Goal: Transaction & Acquisition: Book appointment/travel/reservation

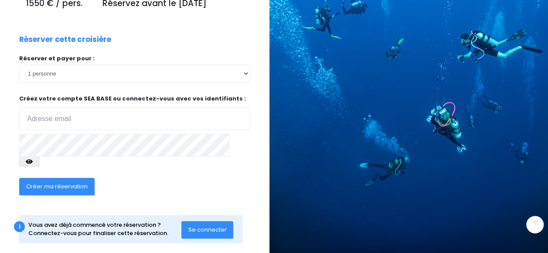
scroll to position [161, 5]
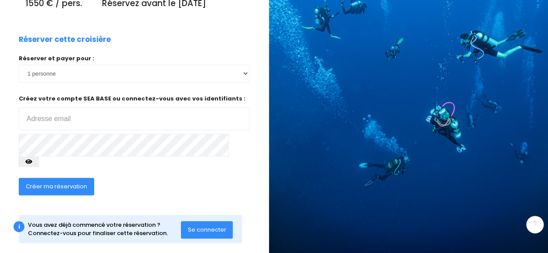
click at [105, 120] on input "email" at bounding box center [134, 118] width 231 height 23
type input "[EMAIL_ADDRESS][DOMAIN_NAME]"
click at [32, 161] on icon "button" at bounding box center [28, 161] width 7 height 0
click at [77, 181] on button "Créer ma réservation" at bounding box center [56, 186] width 75 height 17
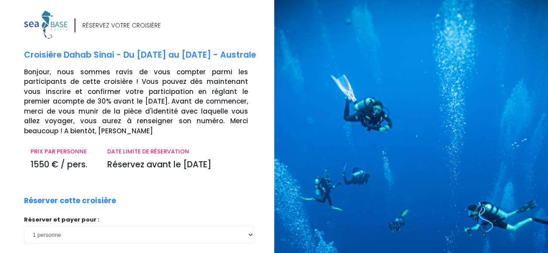
scroll to position [178, 0]
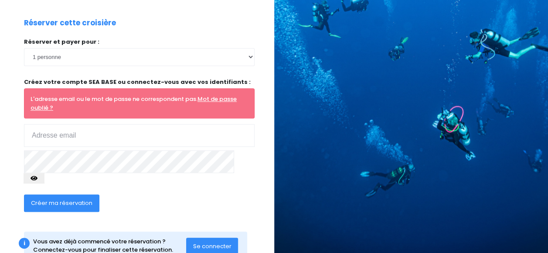
click at [210, 242] on span "Se connecter" at bounding box center [212, 246] width 38 height 8
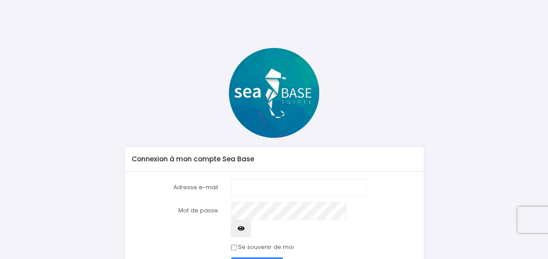
click at [250, 185] on input "Adresse e-mail" at bounding box center [299, 187] width 136 height 17
type input "[EMAIL_ADDRESS][DOMAIN_NAME]"
click at [252, 220] on button "button" at bounding box center [241, 228] width 21 height 17
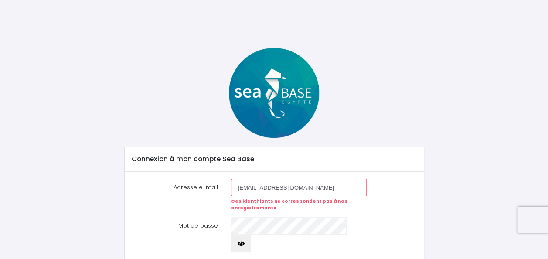
click at [252, 235] on button "button" at bounding box center [241, 243] width 21 height 17
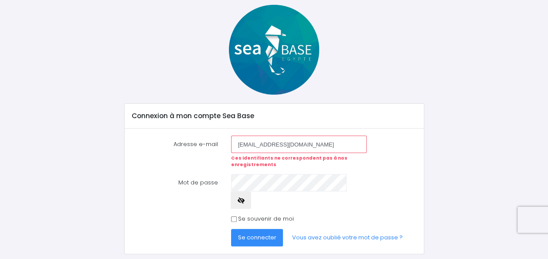
scroll to position [44, 0]
click at [259, 233] on span "Se connecter" at bounding box center [257, 237] width 38 height 8
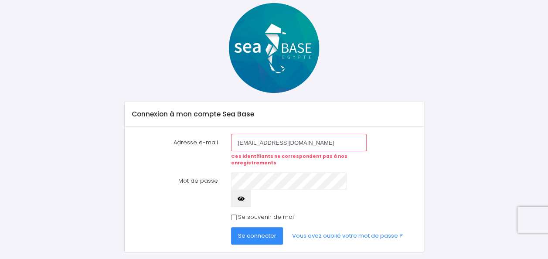
scroll to position [50, 0]
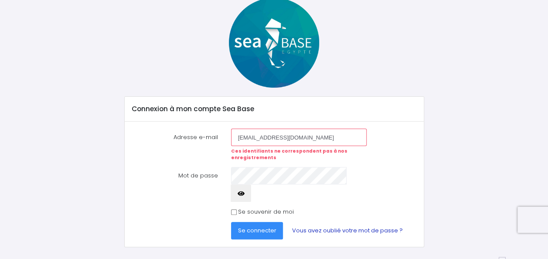
click at [342, 222] on link "Vous avez oublié votre mot de passe ?" at bounding box center [347, 230] width 125 height 17
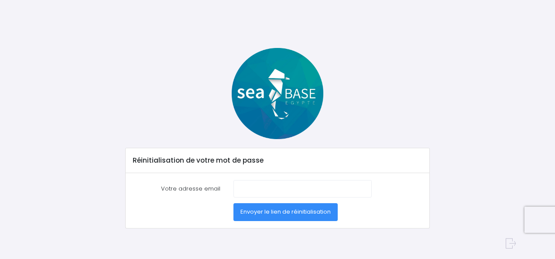
click at [269, 215] on span "Envoyer le lien de réinitialisation" at bounding box center [285, 212] width 90 height 8
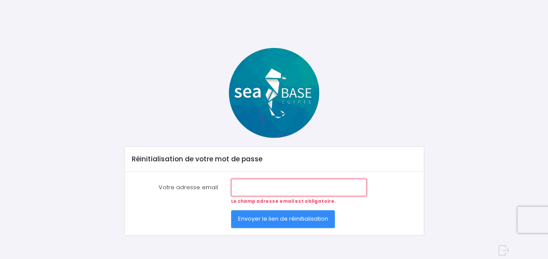
click at [269, 188] on input "Votre adresse email" at bounding box center [299, 187] width 136 height 17
type input "lilianeso@me.com"
click at [268, 221] on span "Envoyer le lien de réinitialisation" at bounding box center [283, 219] width 90 height 8
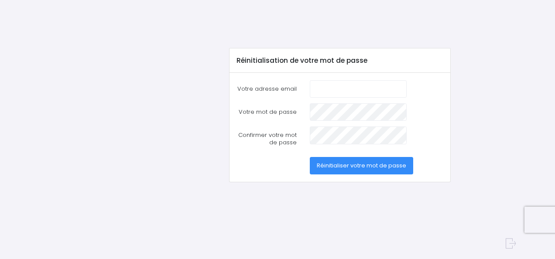
click at [338, 88] on input "Votre adresse email" at bounding box center [358, 88] width 96 height 17
type input "lilianeso@me.com"
click at [339, 165] on span "Réinitialiser votre mot de passe" at bounding box center [361, 165] width 89 height 8
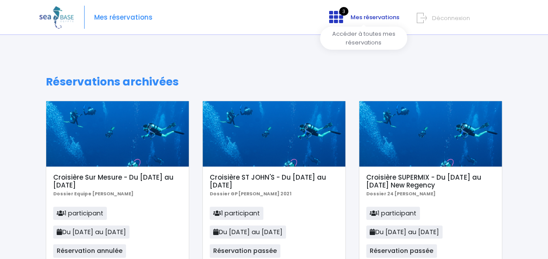
click at [369, 21] on span "Mes réservations" at bounding box center [375, 17] width 49 height 8
click at [133, 17] on span "Mes réservations" at bounding box center [123, 17] width 58 height 0
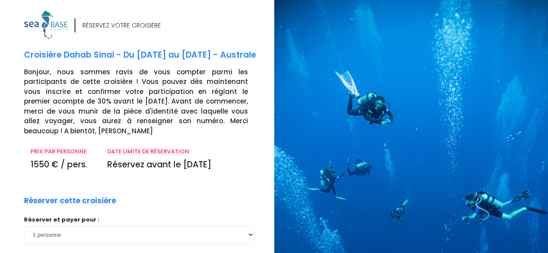
scroll to position [18, 0]
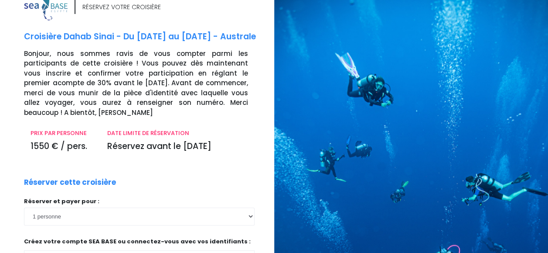
type input "lilianeso@me.com"
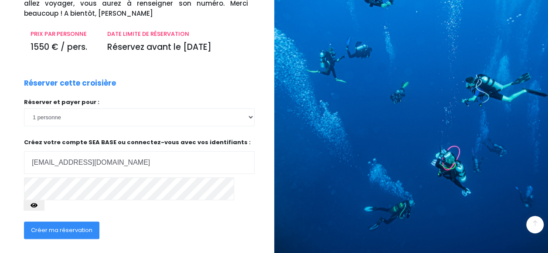
scroll to position [161, 0]
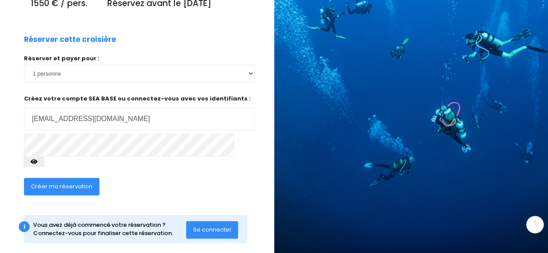
click at [38, 161] on icon "button" at bounding box center [34, 161] width 7 height 0
click at [45, 182] on span "Créer ma réservation" at bounding box center [62, 186] width 62 height 8
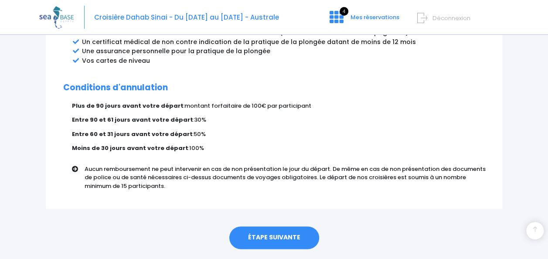
scroll to position [556, 0]
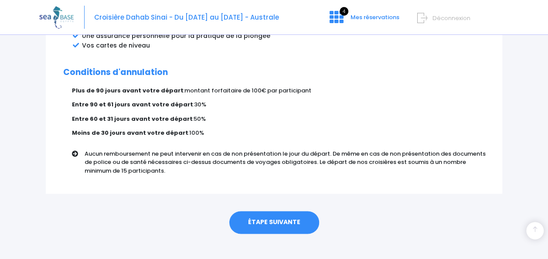
click at [284, 212] on link "ÉTAPE SUIVANTE" at bounding box center [274, 222] width 90 height 23
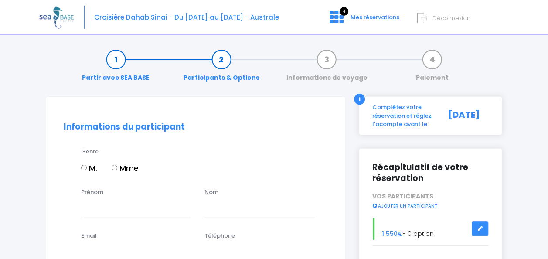
click at [115, 168] on input "Mme" at bounding box center [115, 168] width 6 height 6
radio input "true"
click at [121, 193] on div "Prénom" at bounding box center [136, 202] width 123 height 29
click at [114, 204] on input "Prénom" at bounding box center [136, 207] width 110 height 17
type input "Liliane"
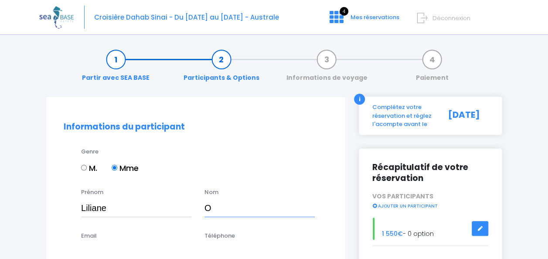
type input "ORIOT"
type input "lilianeso@me.com"
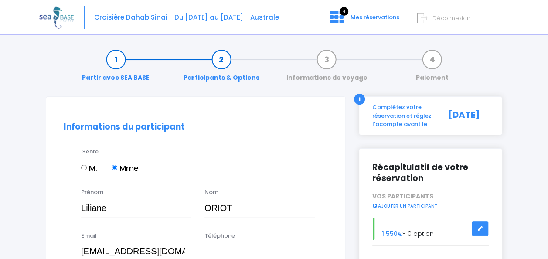
type input "0615880269"
select select "Grèce"
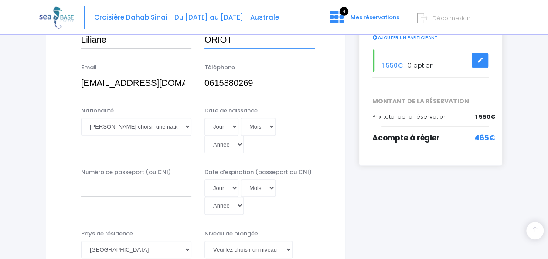
scroll to position [203, 0]
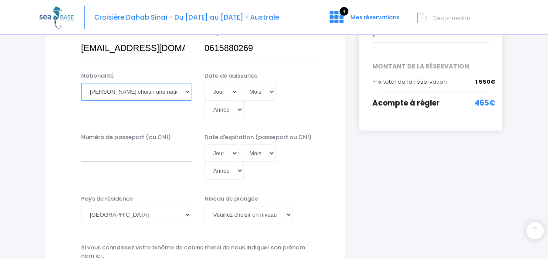
click at [171, 92] on select "Veuillez choisir une nationalité Afghane Albanaise Algerienne Allemande America…" at bounding box center [136, 91] width 110 height 17
select select "Française"
click at [81, 83] on select "Veuillez choisir une nationalité Afghane Albanaise Algerienne Allemande America…" at bounding box center [136, 91] width 110 height 17
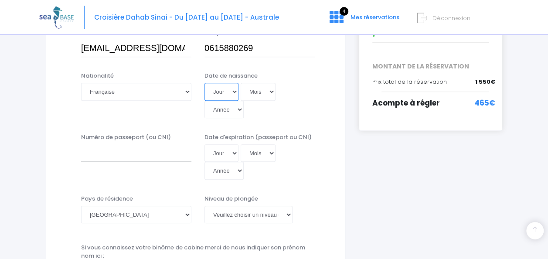
click at [232, 92] on select "Jour 01 02 03 04 05 06 07 08 09 10 11 12 13 14 15 16 17 18 19 20 21 22 23 24 25…" at bounding box center [222, 91] width 34 height 17
select select "23"
click at [205, 83] on select "Jour 01 02 03 04 05 06 07 08 09 10 11 12 13 14 15 16 17 18 19 20 21 22 23 24 25…" at bounding box center [222, 91] width 34 height 17
click at [270, 90] on select "Mois 01 02 03 04 05 06 07 08 09 10 11 12" at bounding box center [258, 91] width 35 height 17
select select "05"
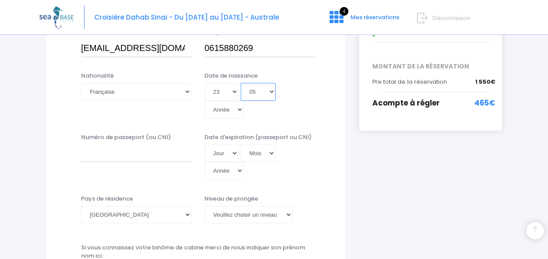
click at [241, 83] on select "Mois 01 02 03 04 05 06 07 08 09 10 11 12" at bounding box center [258, 91] width 35 height 17
click at [237, 106] on select "Année 2045 2044 2043 2042 2041 2040 2039 2038 2037 2036 2035 2034 2033 2032 203…" at bounding box center [224, 109] width 39 height 17
select select "1960"
click at [205, 101] on select "Année 2045 2044 2043 2042 2041 2040 2039 2038 2037 2036 2035 2034 2033 2032 203…" at bounding box center [224, 109] width 39 height 17
type input "1960-05-23"
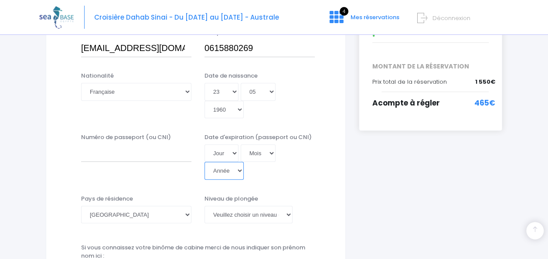
drag, startPoint x: 221, startPoint y: 169, endPoint x: 116, endPoint y: 154, distance: 105.7
click at [116, 154] on div "Numéro de passeport (ou CNI) Date d'expiration (passeport ou CNI) Jour 01 02 03…" at bounding box center [195, 159] width 277 height 53
click at [139, 154] on input "Numéro de passeport (ou CNI)" at bounding box center [136, 152] width 110 height 17
type input "24AD50264"
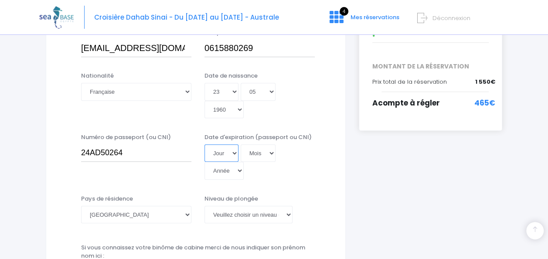
click at [233, 151] on select "Jour 01 02 03 04 05 06 07 08 09 10 11 12 13 14 15 16 17 18 19 20 21 22 23 24 25…" at bounding box center [222, 152] width 34 height 17
select select "17"
click at [205, 144] on select "Jour 01 02 03 04 05 06 07 08 09 10 11 12 13 14 15 16 17 18 19 20 21 22 23 24 25…" at bounding box center [222, 152] width 34 height 17
click at [266, 149] on select "Mois 01 02 03 04 05 06 07 08 09 10 11 12" at bounding box center [258, 152] width 35 height 17
select select "01"
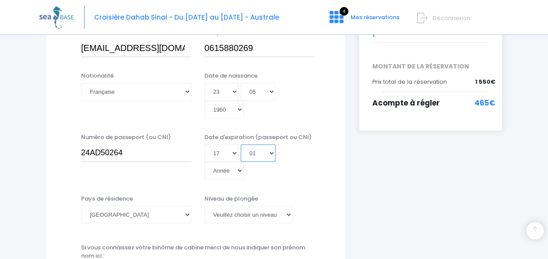
click at [241, 144] on select "Mois 01 02 03 04 05 06 07 08 09 10 11 12" at bounding box center [258, 152] width 35 height 17
click at [238, 168] on select "Année 2045 2044 2043 2042 2041 2040 2039 2038 2037 2036 2035 2034 2033 2032 203…" at bounding box center [224, 170] width 39 height 17
select select "2034"
click at [205, 162] on select "Année 2045 2044 2043 2042 2041 2040 2039 2038 2037 2036 2035 2034 2033 2032 203…" at bounding box center [224, 170] width 39 height 17
type input "2034-01-17"
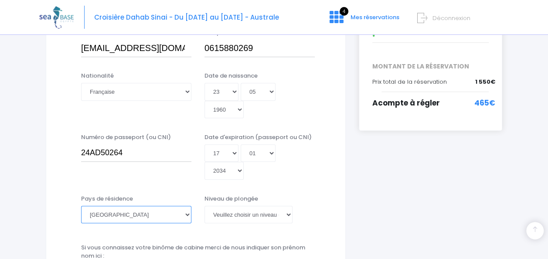
click at [184, 213] on select "Afghanistan Afrique du Sud Albanie Algérie Allemagne Andorre Angola Anguilla An…" at bounding box center [136, 214] width 110 height 17
select select "France"
click at [81, 206] on select "Afghanistan Afrique du Sud Albanie Algérie Allemagne Andorre Angola Anguilla An…" at bounding box center [136, 214] width 110 height 17
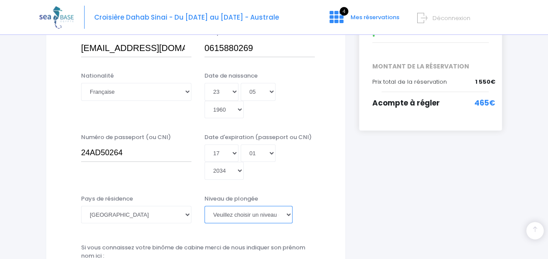
drag, startPoint x: 276, startPoint y: 214, endPoint x: 223, endPoint y: 215, distance: 52.8
click at [223, 215] on select "Veuillez choisir un niveau de plongée Non plongeur Junior OW diver Adventure OW…" at bounding box center [249, 214] width 88 height 17
select select "PADI Deep diver"
click at [205, 206] on select "Veuillez choisir un niveau de plongée Non plongeur Junior OW diver Adventure OW…" at bounding box center [249, 214] width 88 height 17
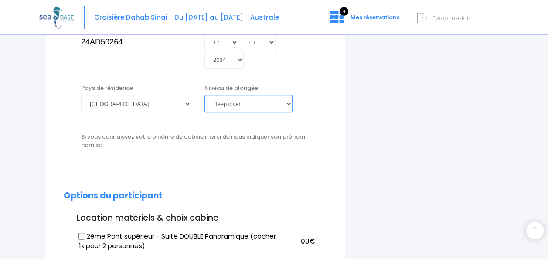
scroll to position [337, 0]
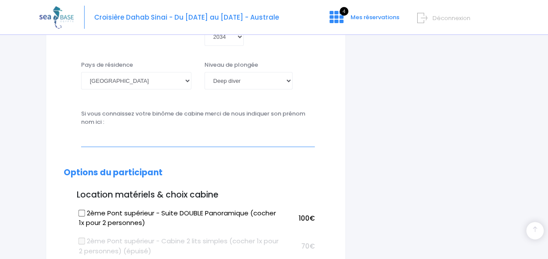
click at [279, 140] on input "text" at bounding box center [198, 137] width 234 height 17
type input "Veronique Avalos"
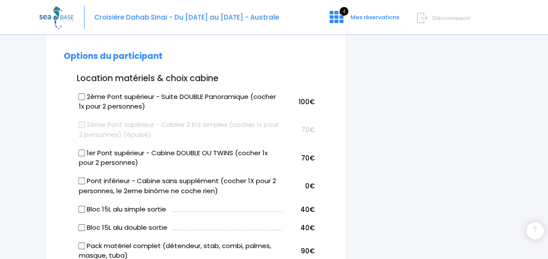
scroll to position [465, 0]
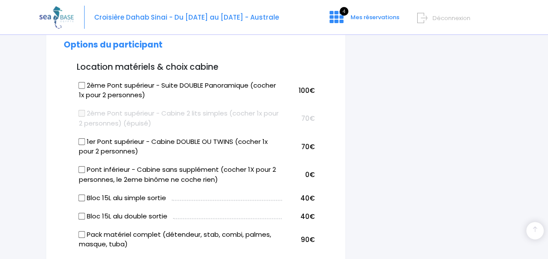
click at [543, 190] on div "Notre plateforme de réservation n'est pas compatible avec votre appareil. Veuil…" at bounding box center [274, 251] width 548 height 1433
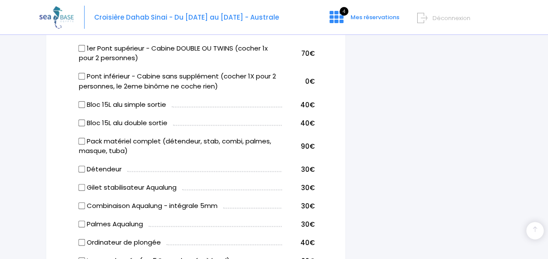
scroll to position [560, 0]
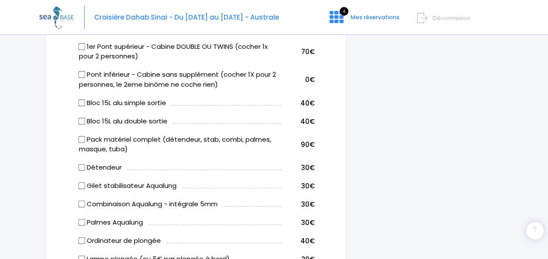
click at [79, 166] on input "Détendeur" at bounding box center [82, 167] width 7 height 7
checkbox input "true"
click at [79, 183] on input "Gilet stabilisateur Aqualung" at bounding box center [82, 185] width 7 height 7
checkbox input "true"
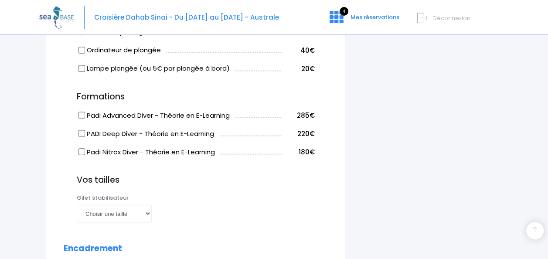
scroll to position [751, 0]
click at [418, 162] on div "i Complétez votre réservation et réglez l'acompte avant le 10/10/2025 Récapitul…" at bounding box center [430, 9] width 157 height 1329
click at [148, 211] on select "Choisir une taille XXS XS S M ML L XL XXL" at bounding box center [114, 212] width 75 height 17
select select "M"
click at [77, 204] on select "Choisir une taille XXS XS S M ML L XL XXL" at bounding box center [114, 212] width 75 height 17
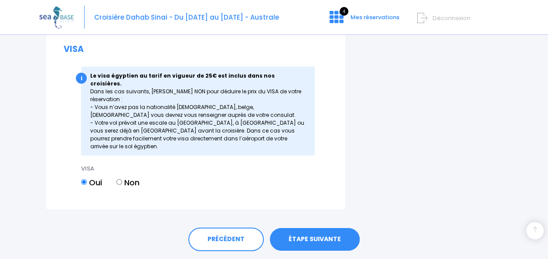
scroll to position [1225, 0]
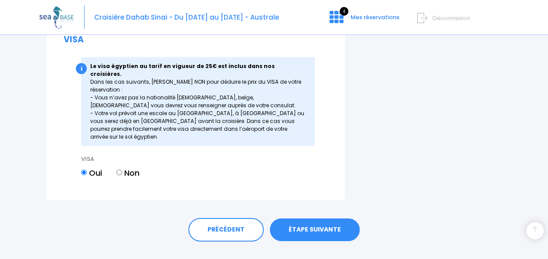
click at [333, 219] on link "ÉTAPE SUIVANTE" at bounding box center [315, 230] width 90 height 23
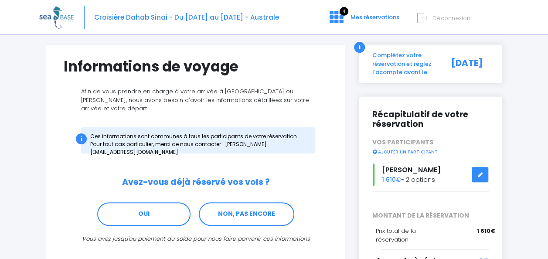
scroll to position [53, 0]
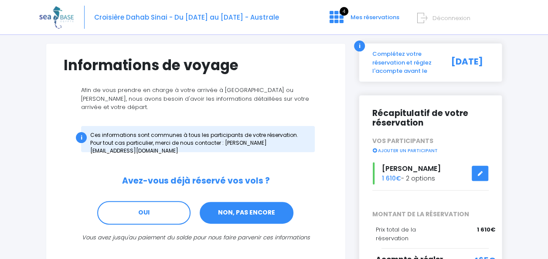
click at [230, 203] on link "NON, PAS ENCORE" at bounding box center [247, 213] width 96 height 24
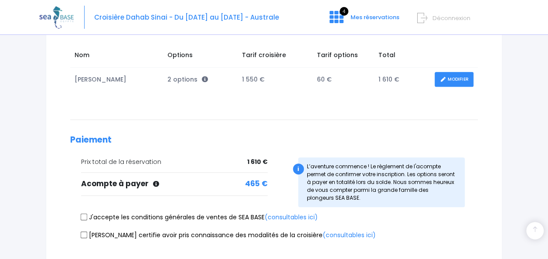
scroll to position [179, 0]
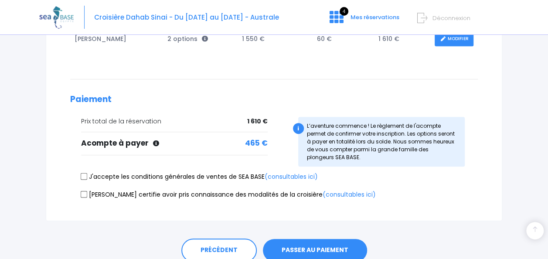
click at [84, 176] on input "J'accepte les conditions générales de ventes de SEA BASE (consultables ici)" at bounding box center [84, 176] width 7 height 7
checkbox input "true"
click at [83, 192] on input "Je certifie avoir pris connaissance des modalités de la croisière (consultables…" at bounding box center [84, 194] width 7 height 7
checkbox input "true"
click at [329, 250] on button "PASSER AU PAIEMENT" at bounding box center [315, 250] width 104 height 23
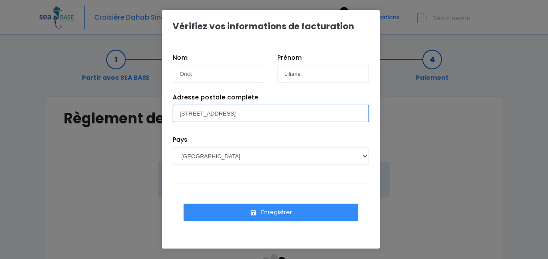
click at [257, 115] on input "63 rue Vaneau 75007 Paris" at bounding box center [271, 113] width 196 height 17
click at [184, 113] on input "15rue Jean Ferrandi 75006 Paris" at bounding box center [271, 113] width 196 height 17
type input "15 rue Jean Ferrandi 75006 Paris"
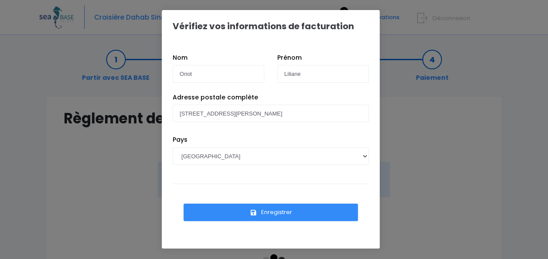
click at [240, 214] on button "Enregistrer" at bounding box center [271, 212] width 174 height 17
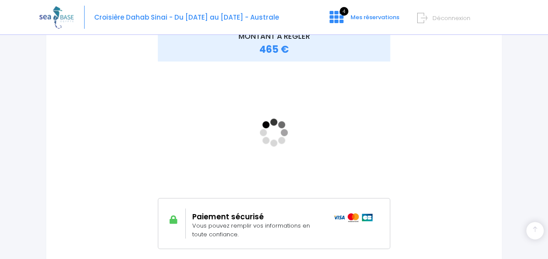
scroll to position [141, 0]
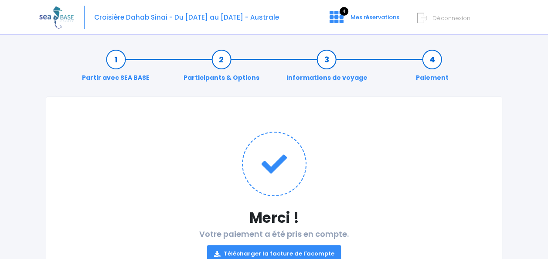
drag, startPoint x: 551, startPoint y: 252, endPoint x: 320, endPoint y: 175, distance: 243.3
click at [320, 175] on h1 at bounding box center [274, 164] width 421 height 65
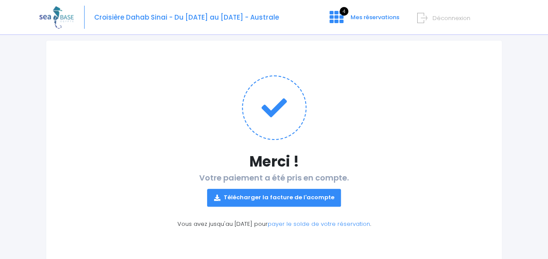
scroll to position [82, 0]
